Goal: Task Accomplishment & Management: Manage account settings

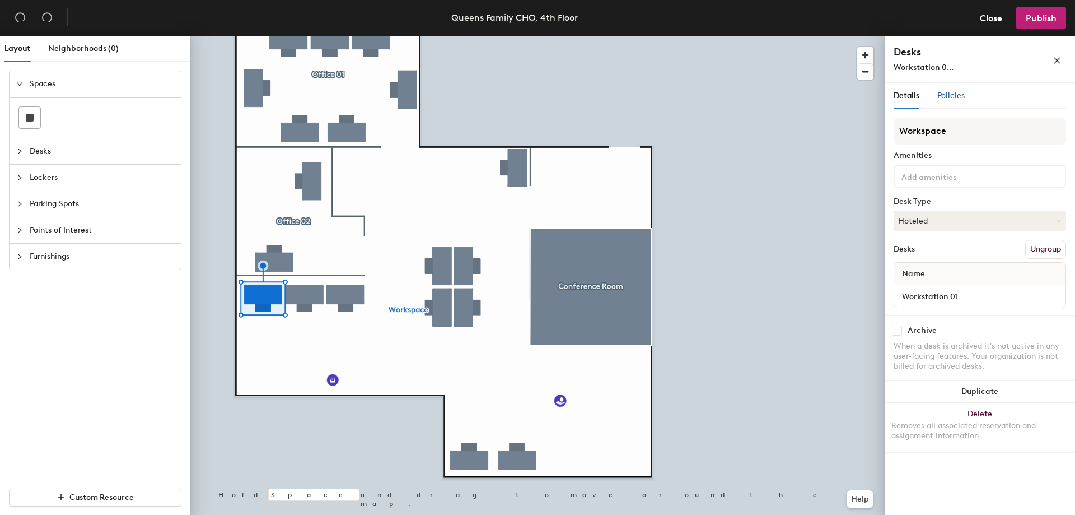
click at [959, 98] on span "Policies" at bounding box center [951, 96] width 27 height 10
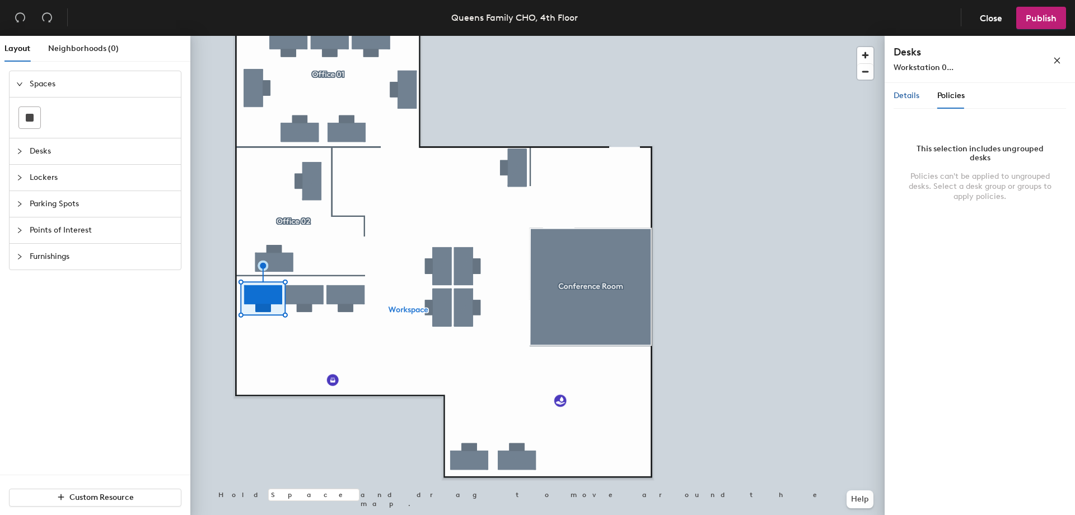
click at [896, 95] on span "Details" at bounding box center [907, 96] width 26 height 10
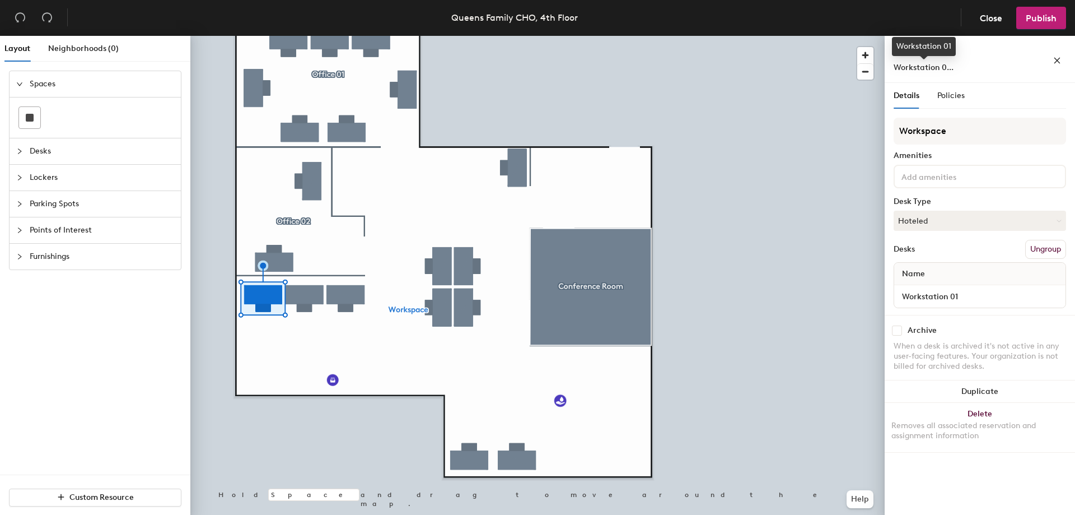
click at [940, 67] on span "Workstation 0..." at bounding box center [924, 68] width 60 height 10
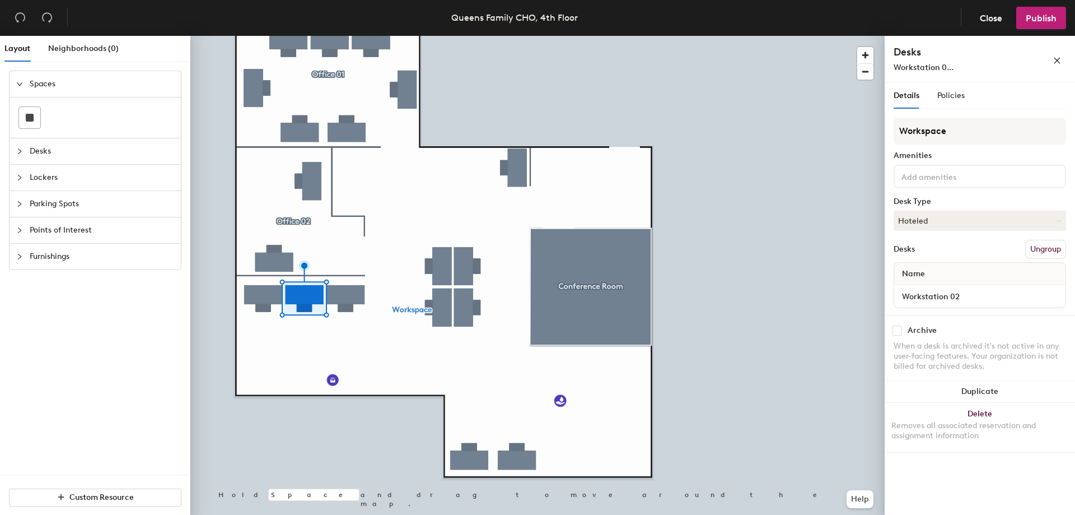
click at [356, 36] on div at bounding box center [537, 36] width 694 height 0
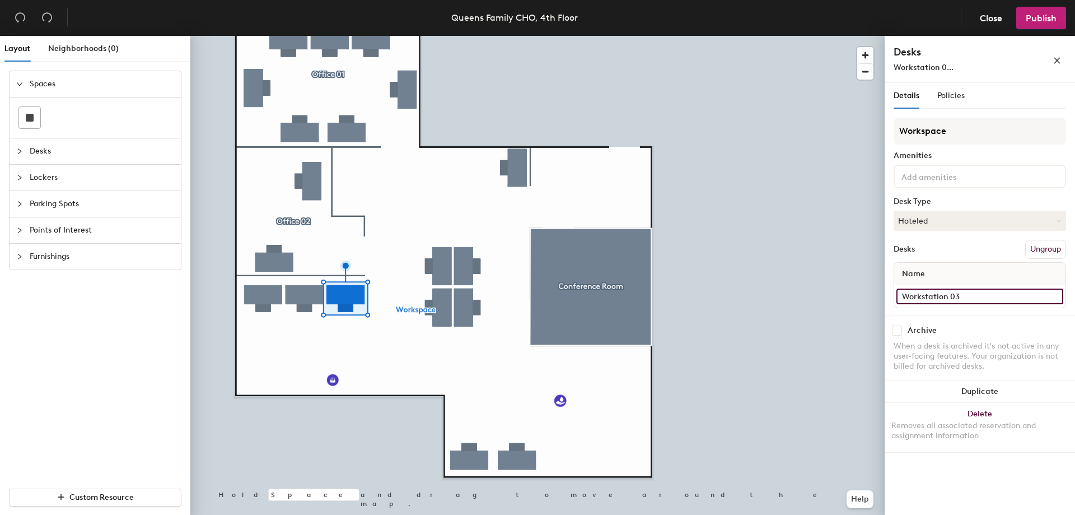
click at [913, 292] on input "Workstation 03" at bounding box center [980, 296] width 167 height 16
click at [971, 273] on div "Name" at bounding box center [979, 274] width 171 height 22
click at [912, 214] on button "Hoteled" at bounding box center [980, 221] width 172 height 20
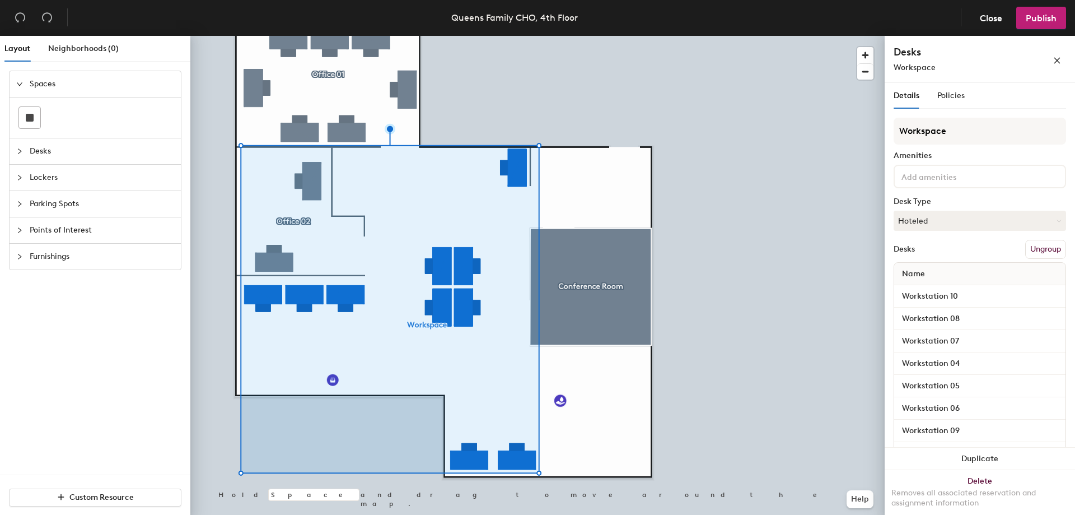
click at [23, 176] on div at bounding box center [22, 177] width 13 height 12
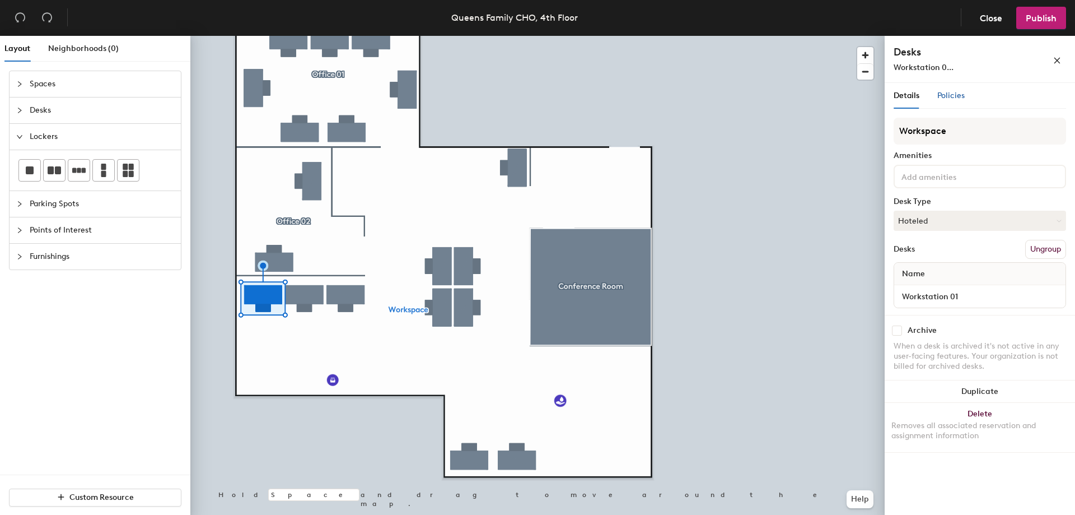
click at [955, 101] on div "Policies" at bounding box center [951, 96] width 27 height 12
